Goal: Check status: Check status

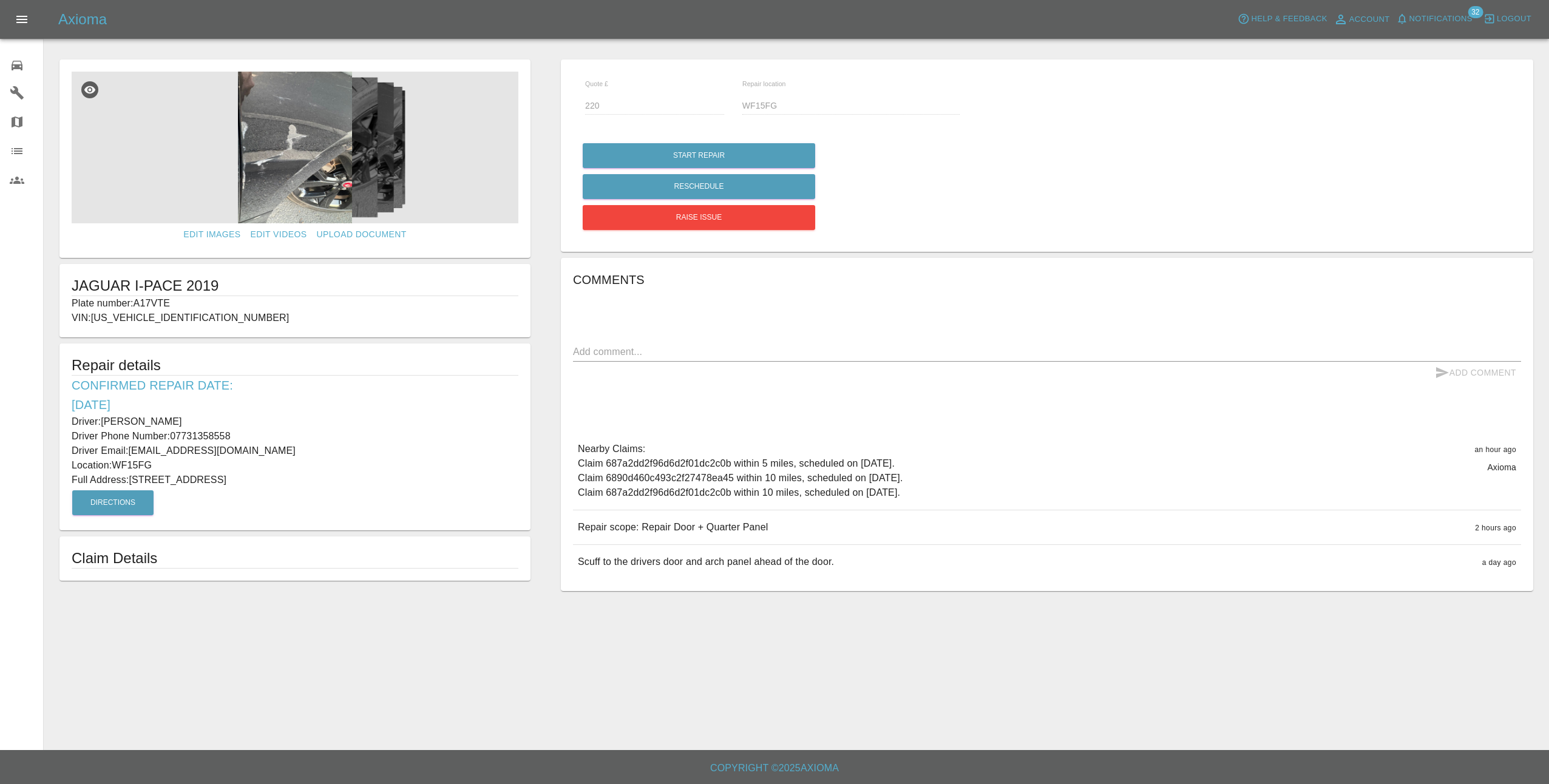
click at [1465, 15] on span "Notifications" at bounding box center [1441, 19] width 63 height 14
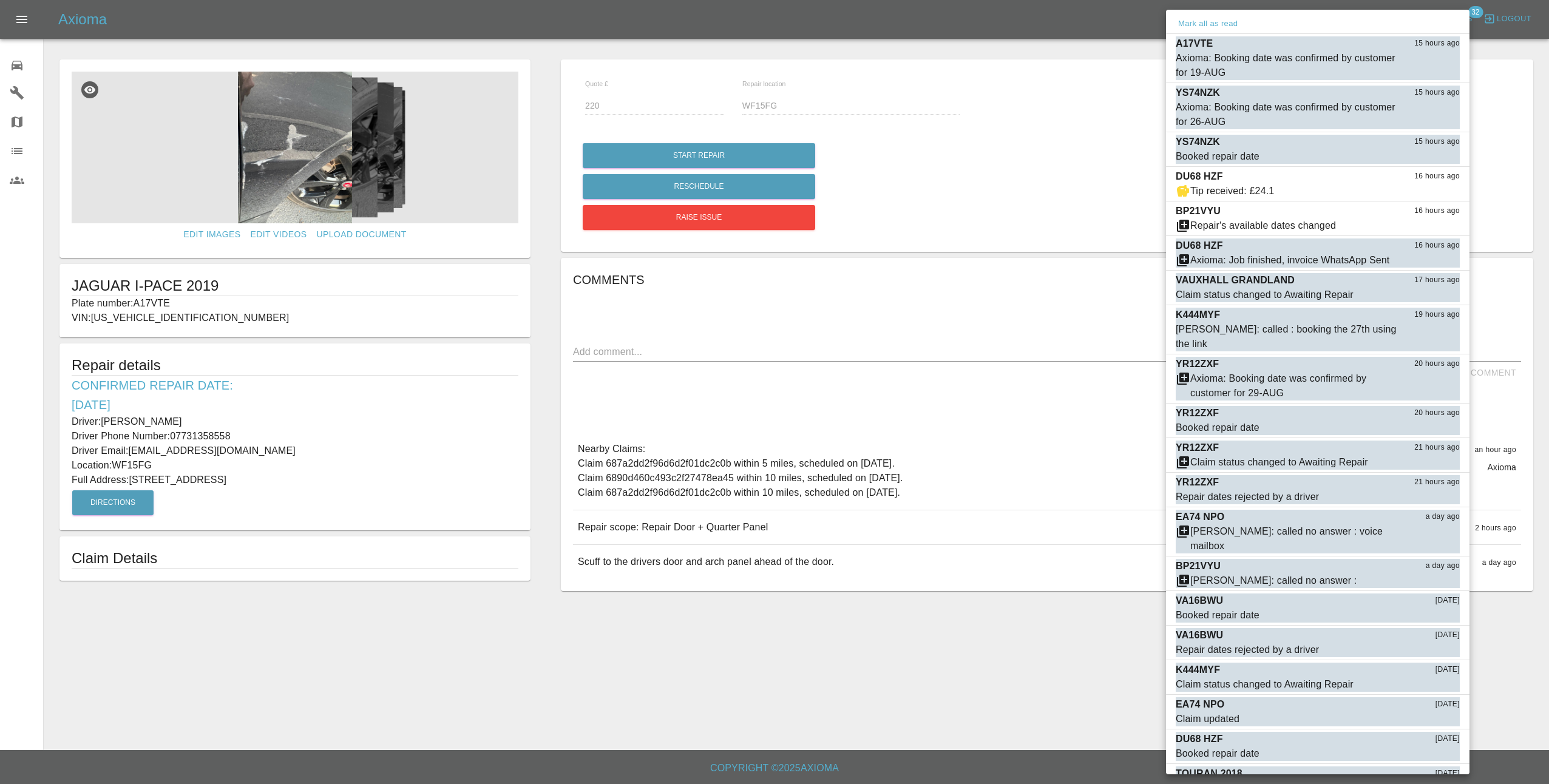
click at [573, 673] on div at bounding box center [774, 392] width 1549 height 784
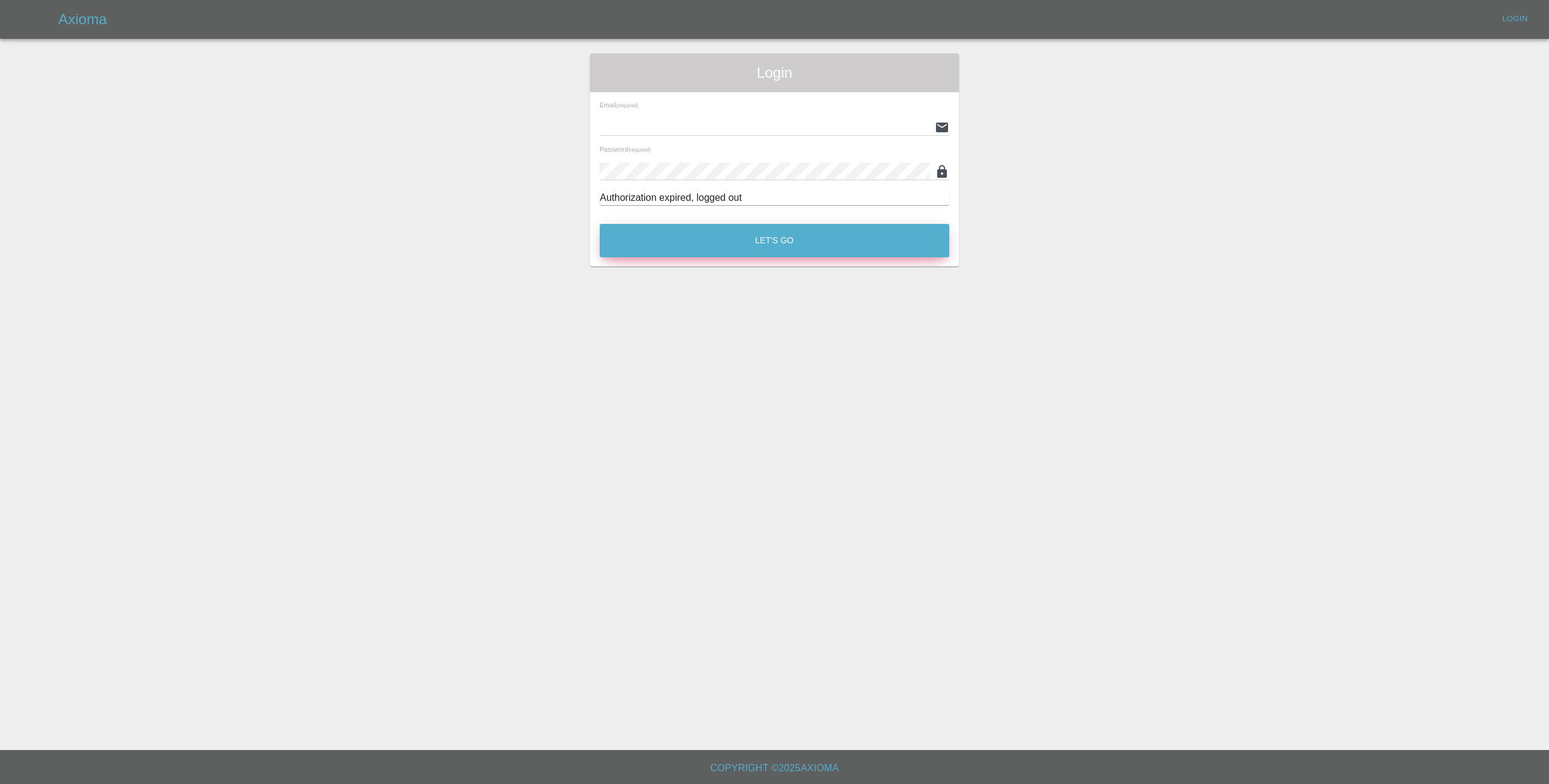
type input "lmfsmartrepairs@outlook.com"
click at [800, 244] on button "Let's Go" at bounding box center [774, 240] width 349 height 33
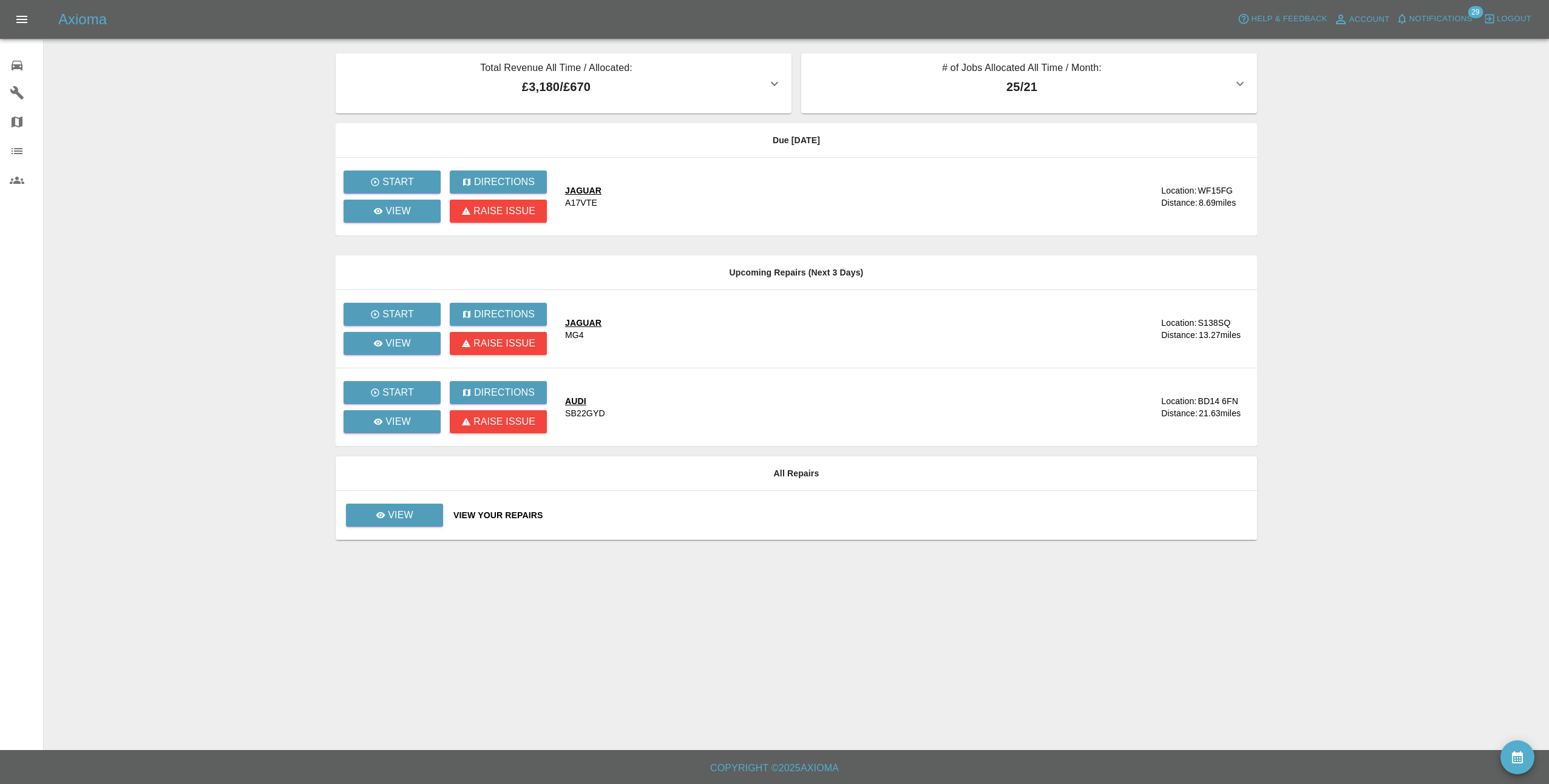
click at [400, 330] on div "View" at bounding box center [396, 344] width 106 height 29
click at [398, 339] on p "View" at bounding box center [398, 344] width 26 height 15
click at [423, 207] on link "View" at bounding box center [392, 211] width 97 height 23
